Goal: Information Seeking & Learning: Learn about a topic

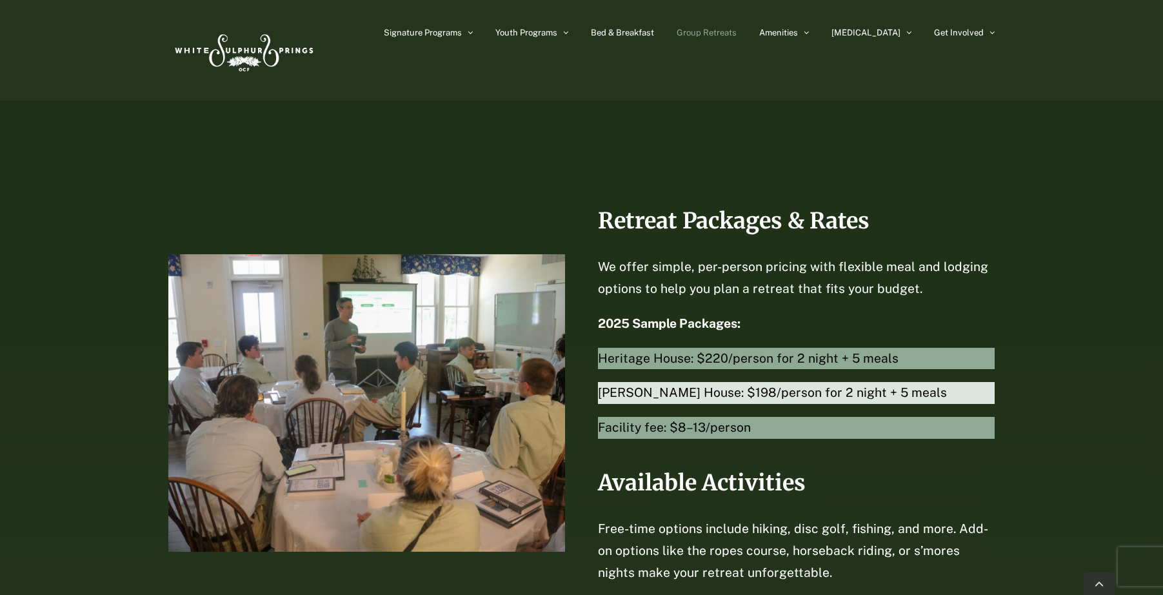
scroll to position [2707, 0]
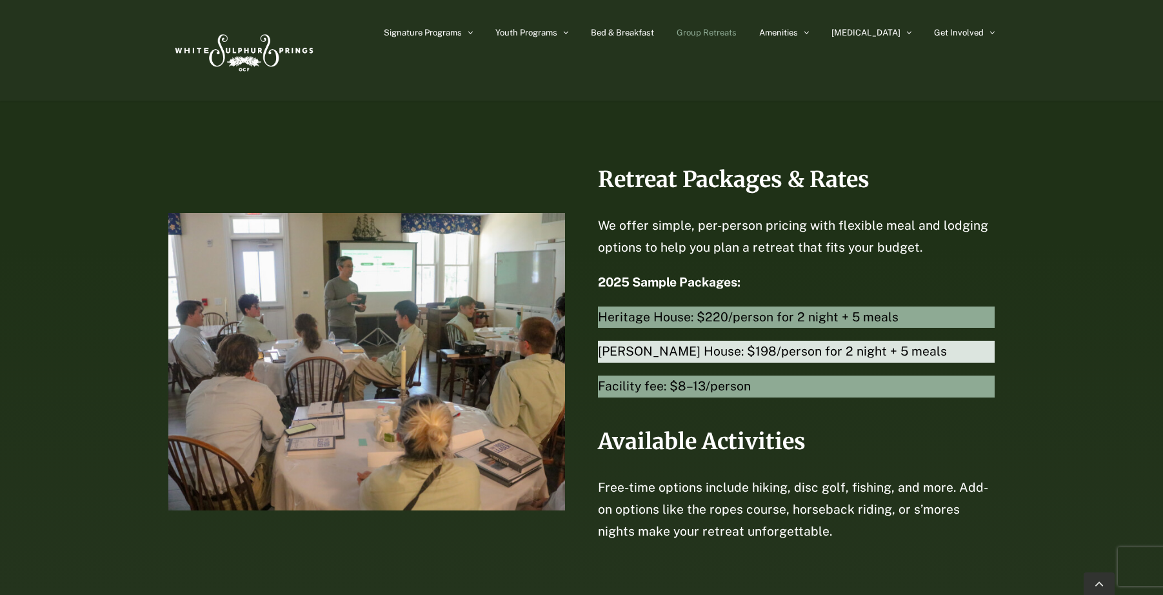
click at [1038, 176] on div "Retreat Packages & Rates We offer simple, per-person pricing with flexible meal…" at bounding box center [581, 362] width 1163 height 478
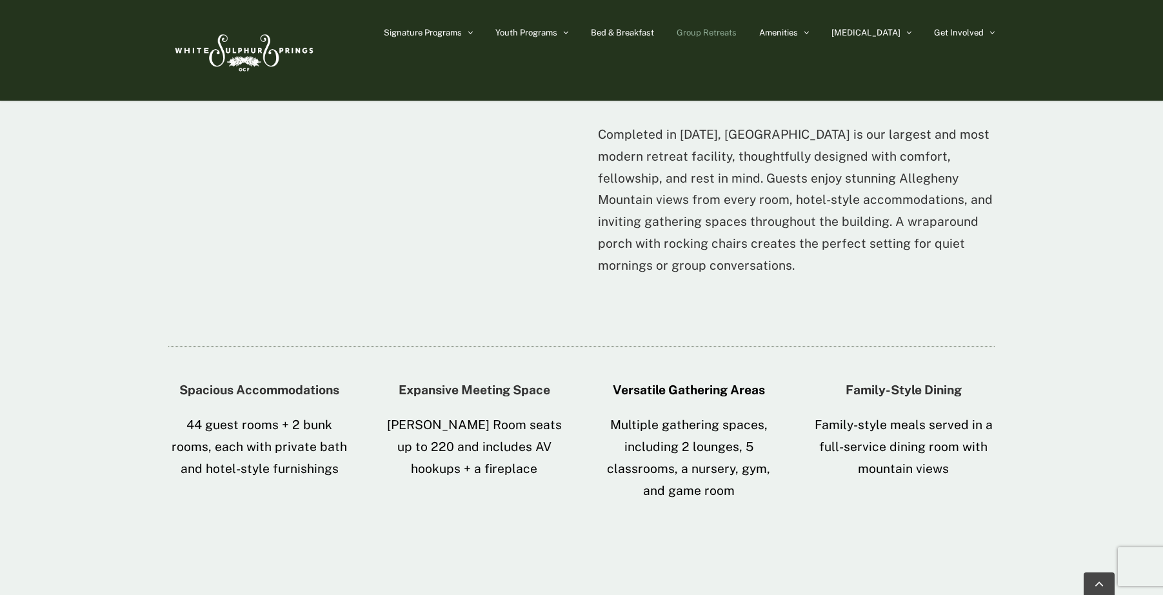
scroll to position [1471, 0]
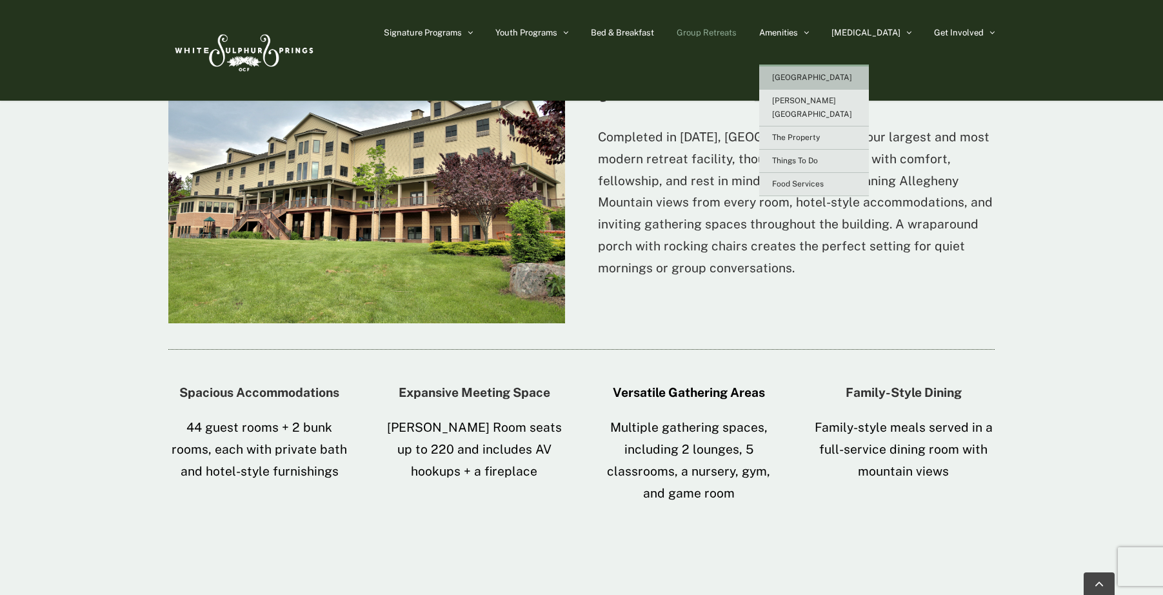
click at [849, 80] on span "[GEOGRAPHIC_DATA]" at bounding box center [812, 77] width 80 height 9
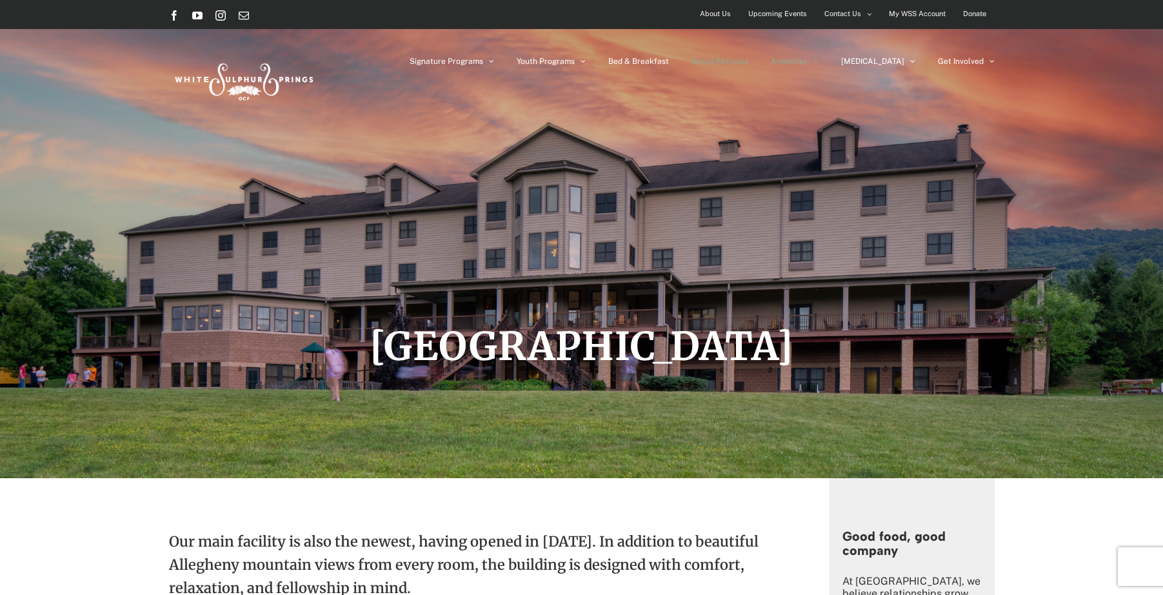
click at [748, 64] on span "Group Retreats" at bounding box center [720, 61] width 57 height 8
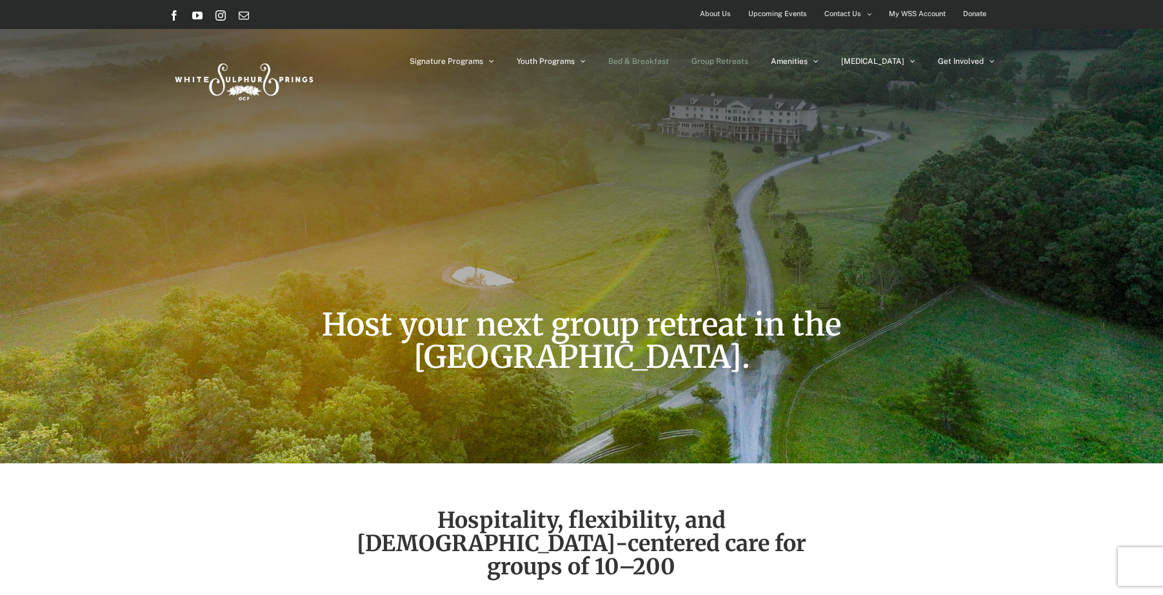
click at [669, 57] on span "Bed & Breakfast" at bounding box center [638, 61] width 61 height 8
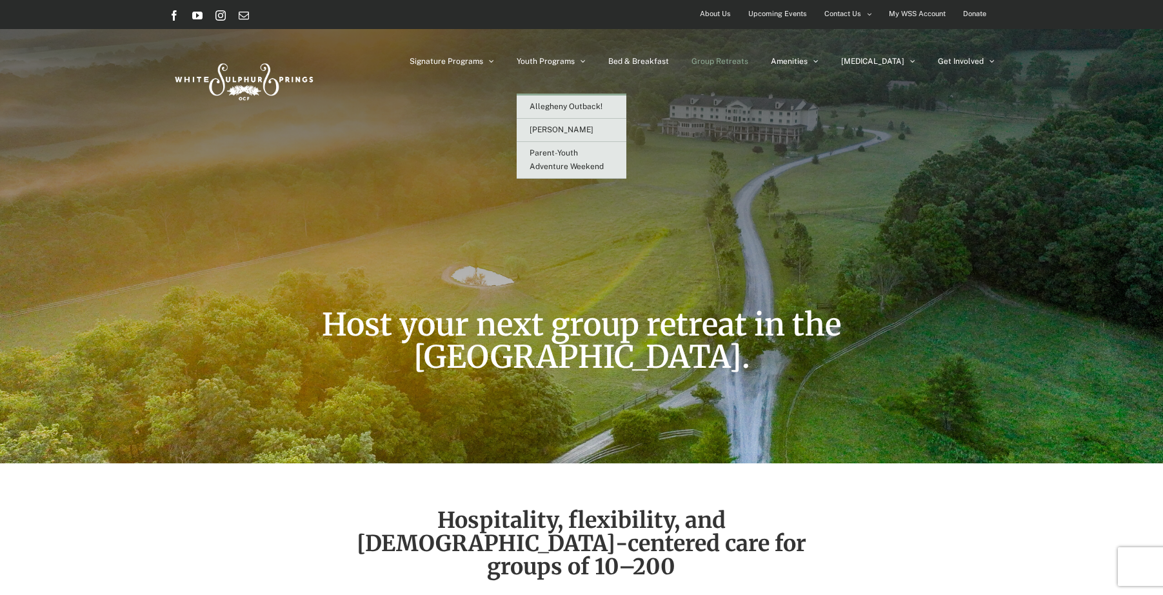
click at [608, 60] on li "Youth Programs Allegheny Outback! Camp Caleb Parent-Youth Adventure Weekend" at bounding box center [563, 61] width 92 height 65
click at [586, 60] on icon "Main Menu" at bounding box center [583, 61] width 5 height 9
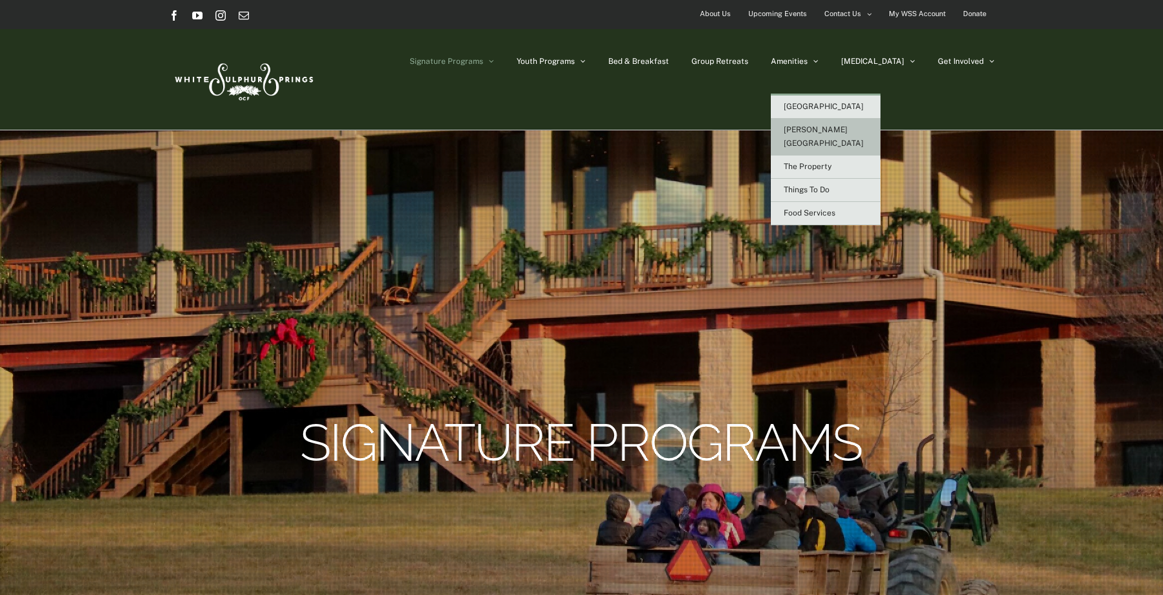
click at [837, 127] on span "[PERSON_NAME][GEOGRAPHIC_DATA]" at bounding box center [824, 136] width 80 height 23
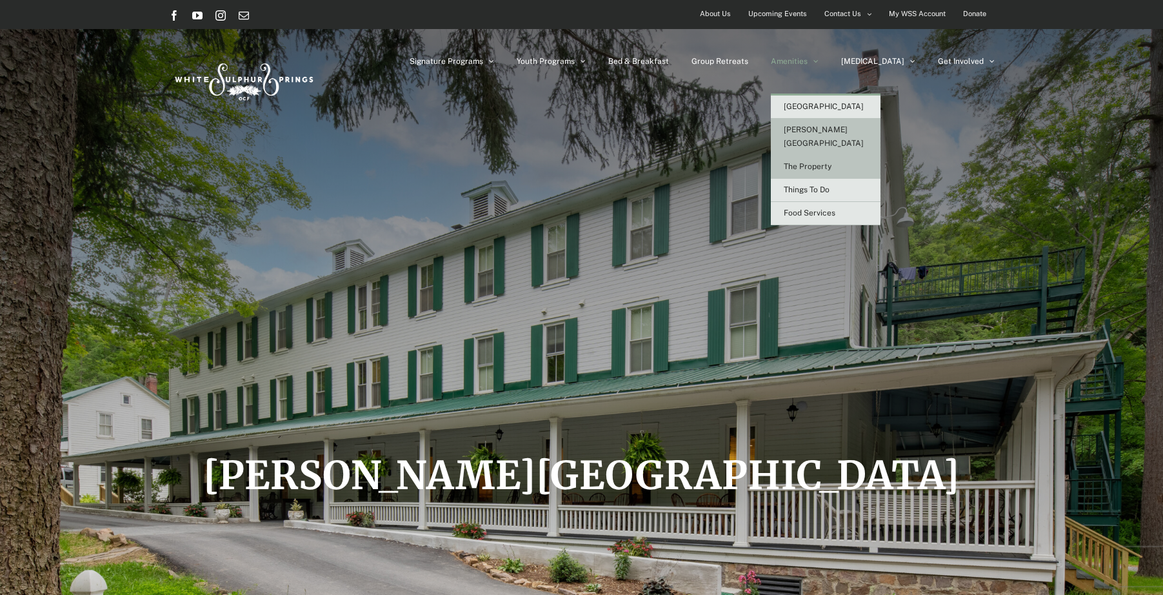
click at [832, 162] on span "The Property" at bounding box center [808, 166] width 48 height 9
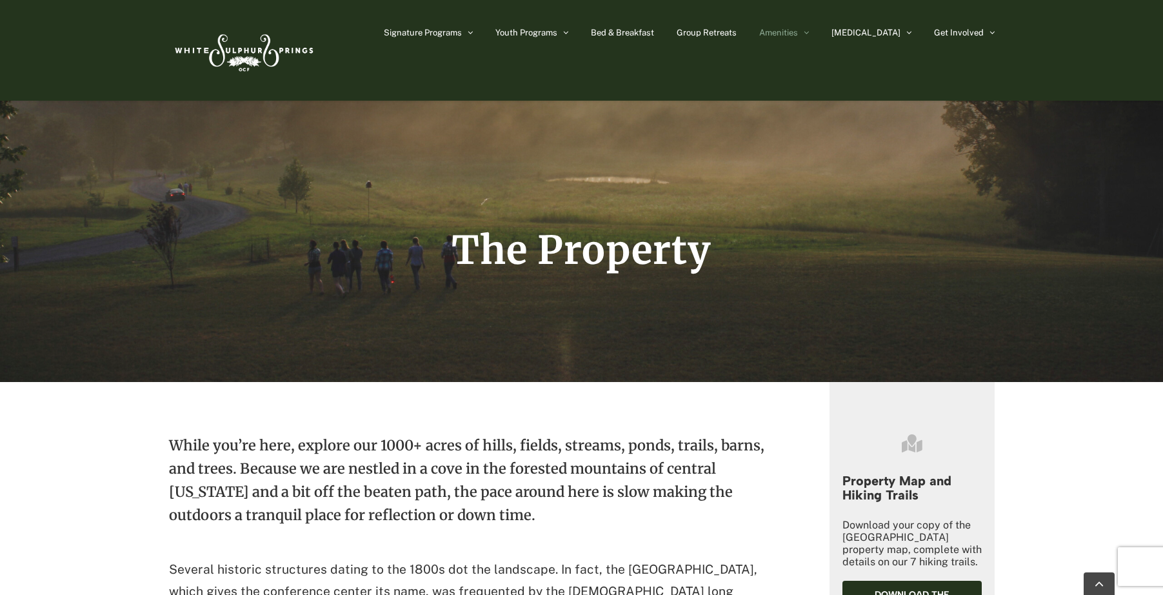
scroll to position [481, 0]
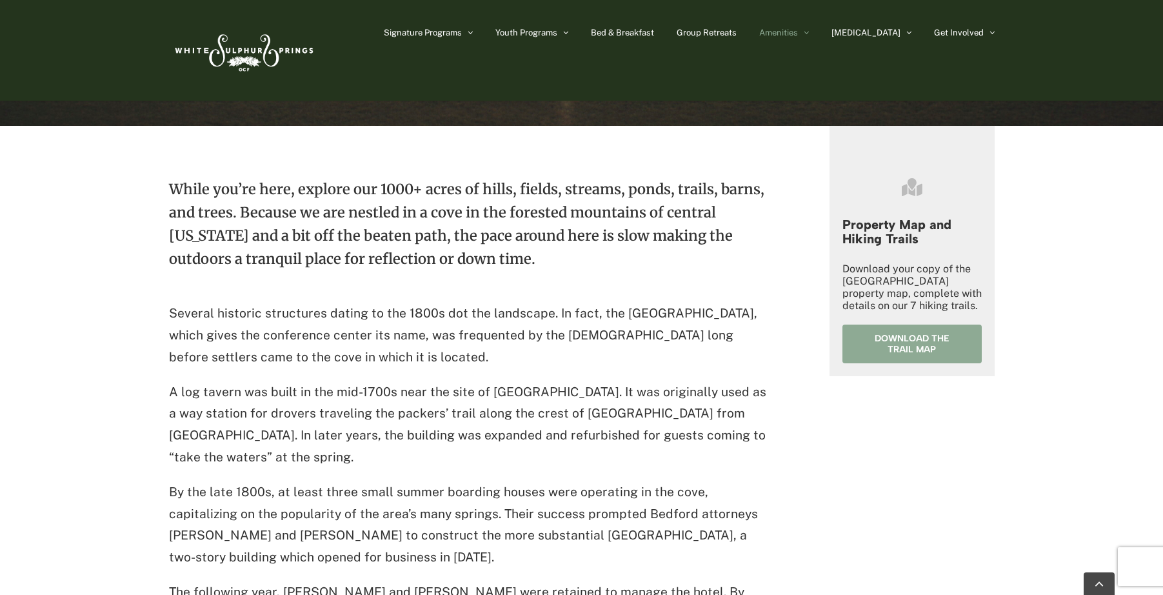
click at [907, 344] on span "Download the trail map" at bounding box center [912, 344] width 102 height 22
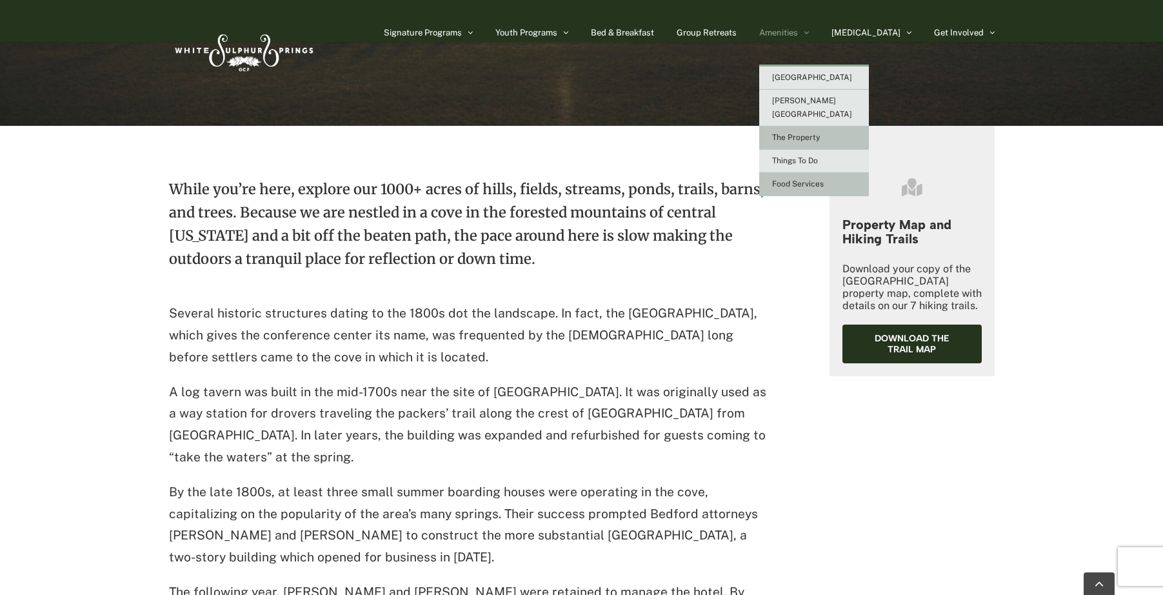
click at [823, 179] on span "Food Services" at bounding box center [798, 183] width 52 height 9
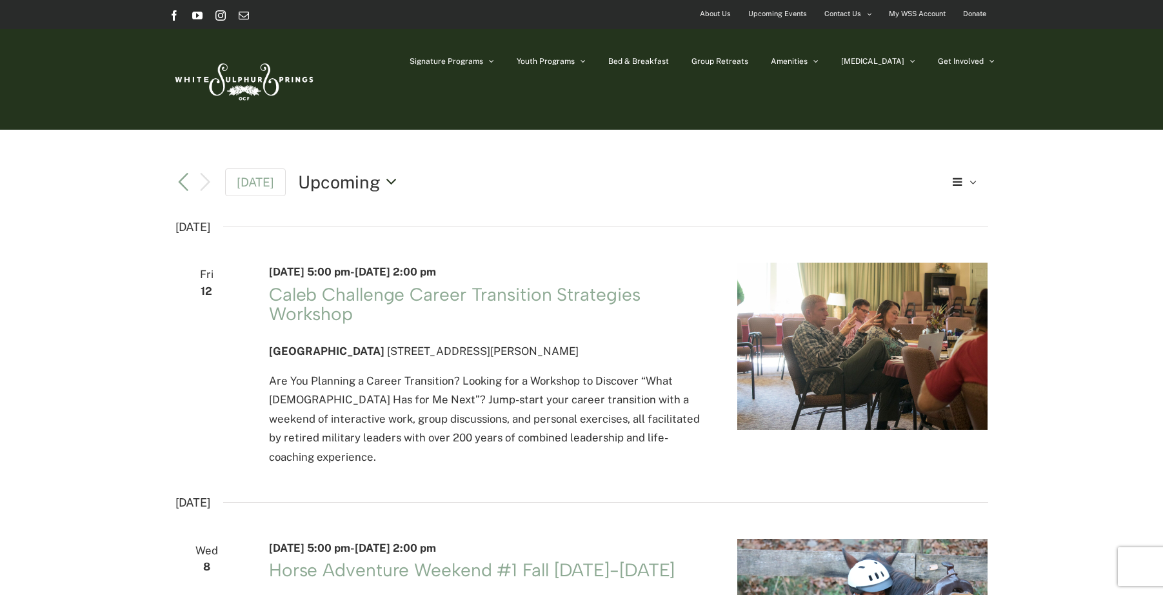
click at [381, 173] on button "Upcoming Upcoming" at bounding box center [351, 182] width 106 height 25
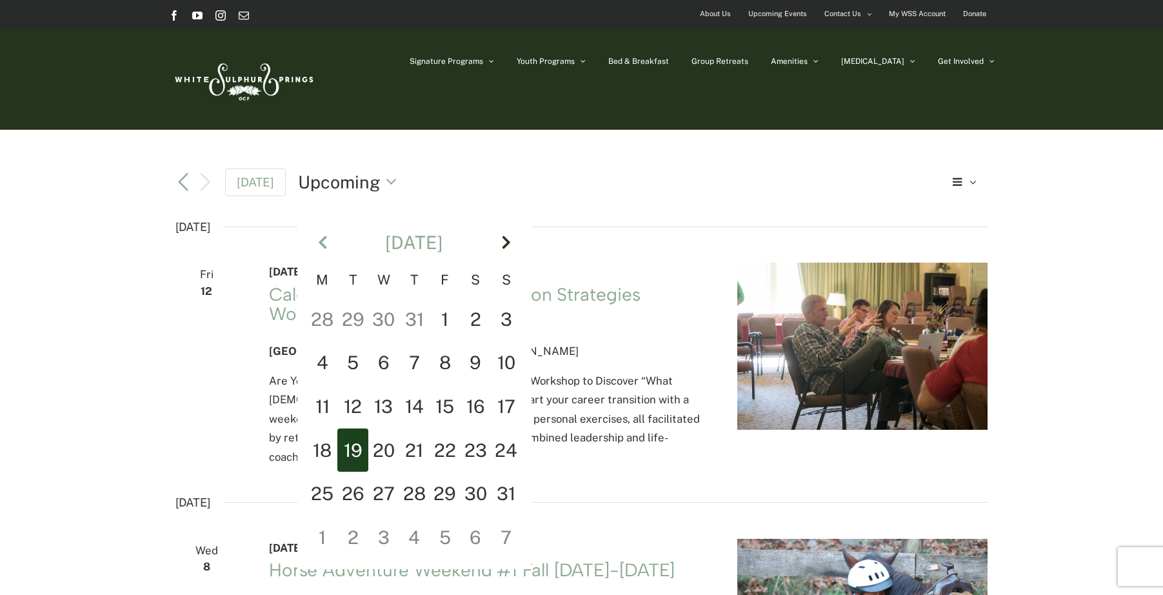
click at [495, 239] on th "Next" at bounding box center [506, 242] width 31 height 55
click at [472, 358] on td "8" at bounding box center [476, 363] width 31 height 44
type input "*********"
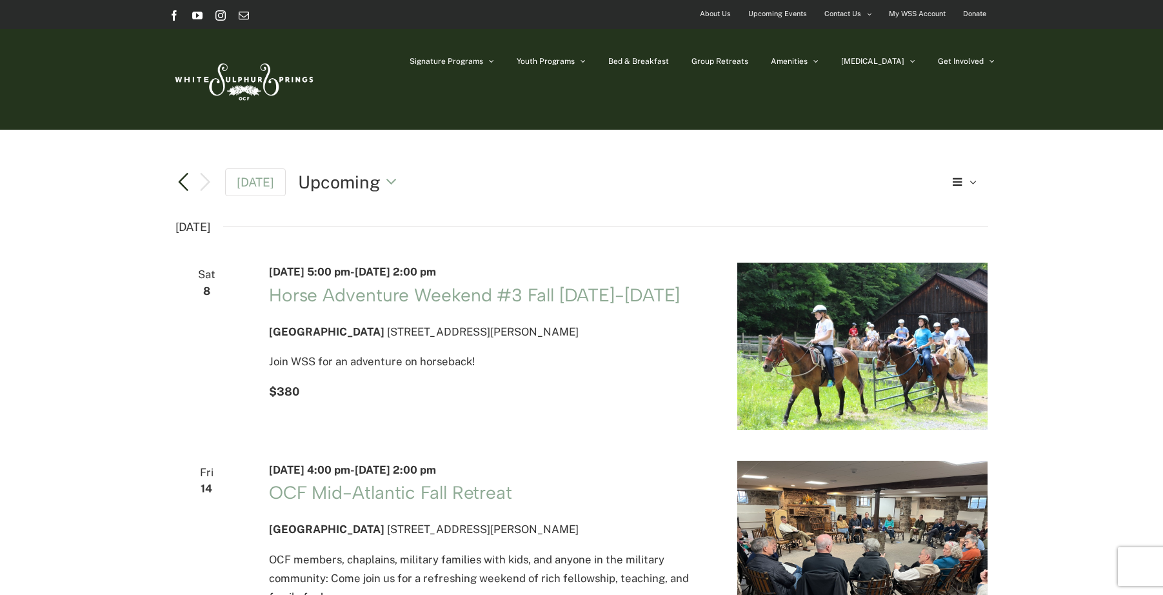
click at [188, 181] on link "Previous Events" at bounding box center [183, 181] width 15 height 15
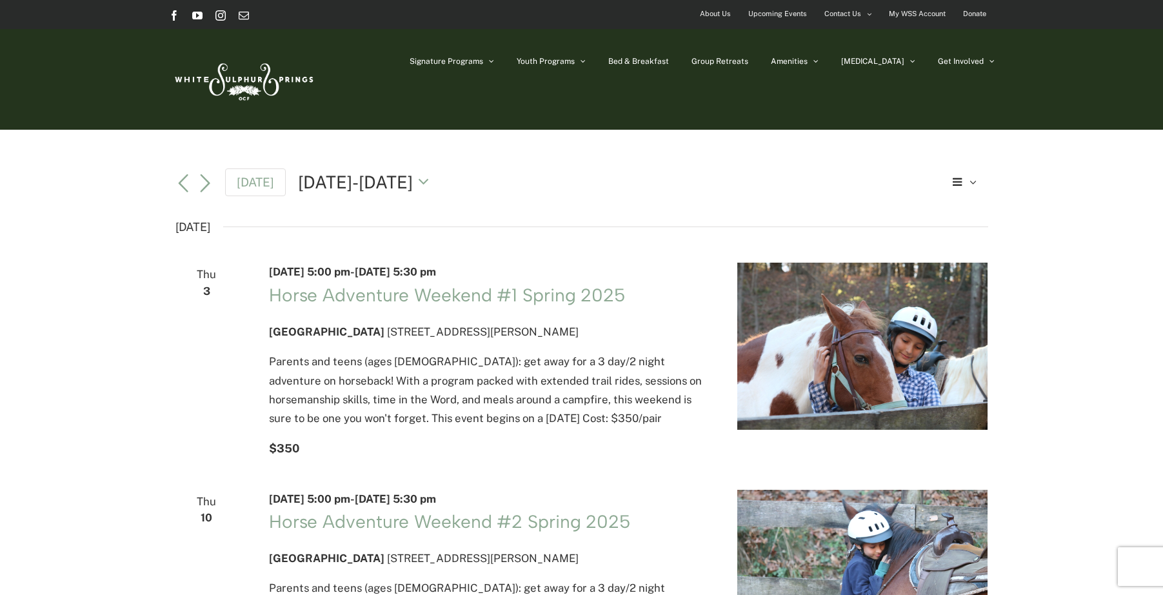
click at [712, 12] on span "About Us" at bounding box center [715, 14] width 31 height 19
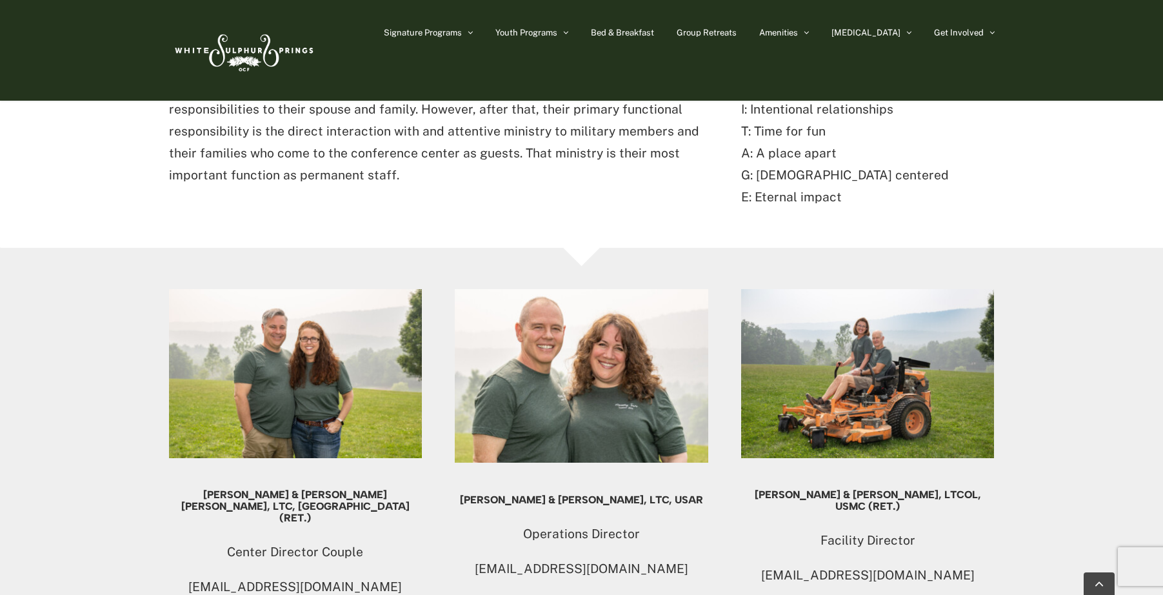
scroll to position [601, 0]
